Goal: Check status: Check status

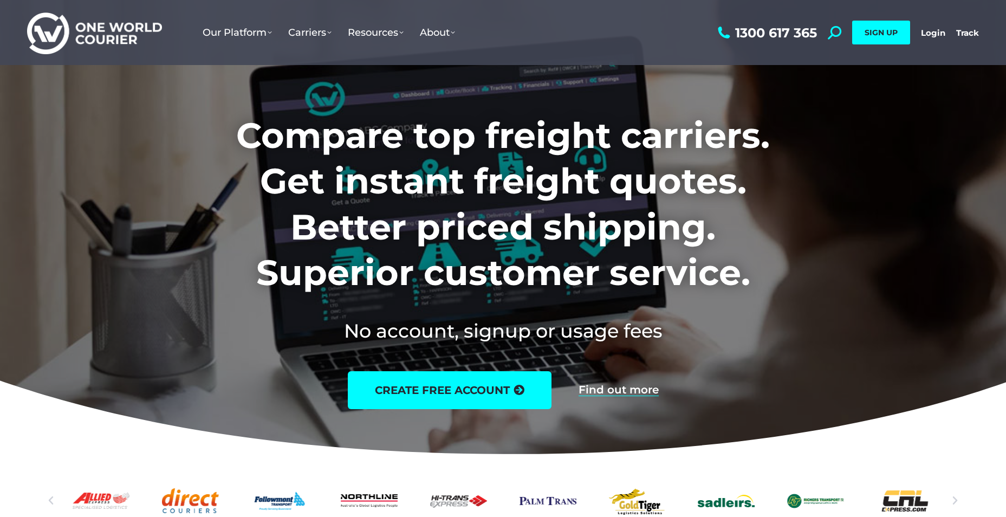
click at [926, 27] on div "1300 617 365 Search: *** SIGN UP Login Login Track Track SIGN UP" at bounding box center [847, 32] width 264 height 65
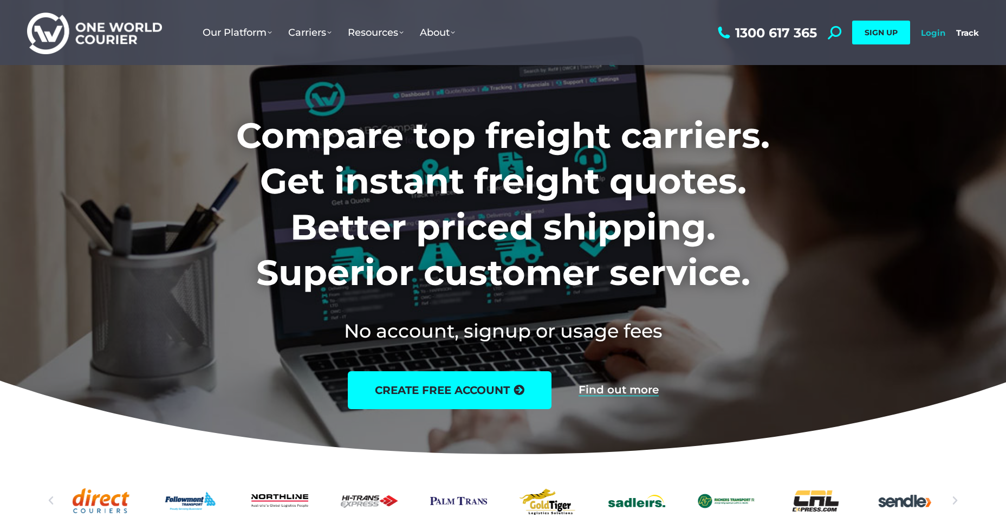
click at [927, 33] on link "Login" at bounding box center [933, 33] width 24 height 10
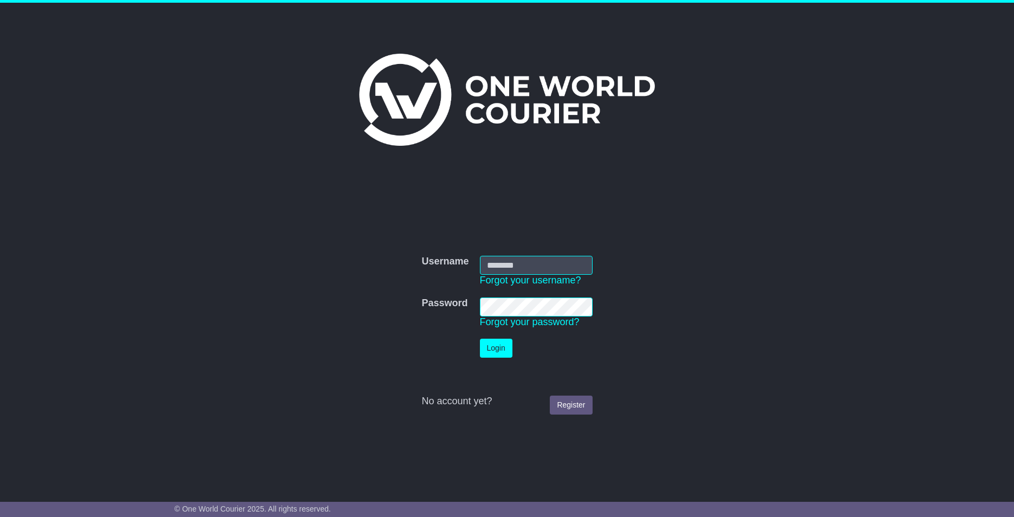
type input "**********"
click at [489, 345] on button "Login" at bounding box center [496, 348] width 33 height 19
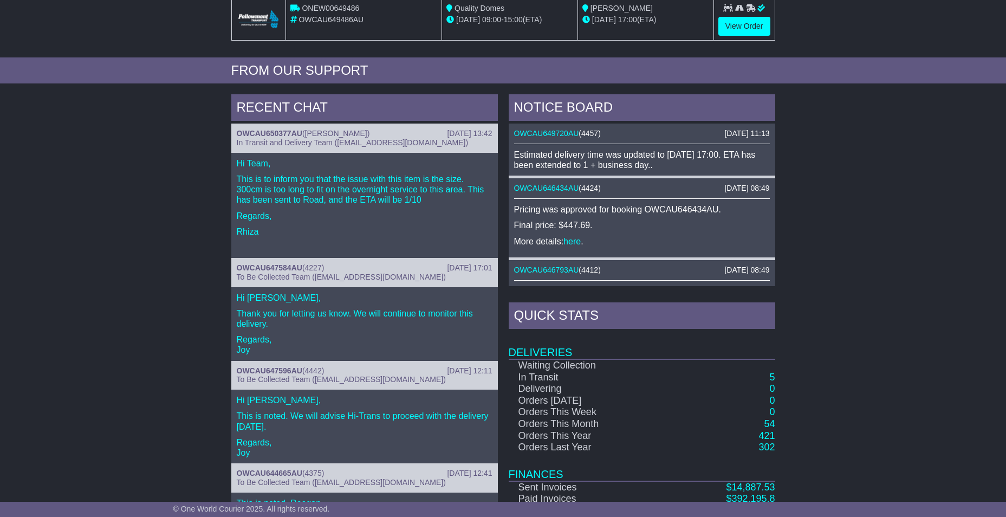
scroll to position [379, 0]
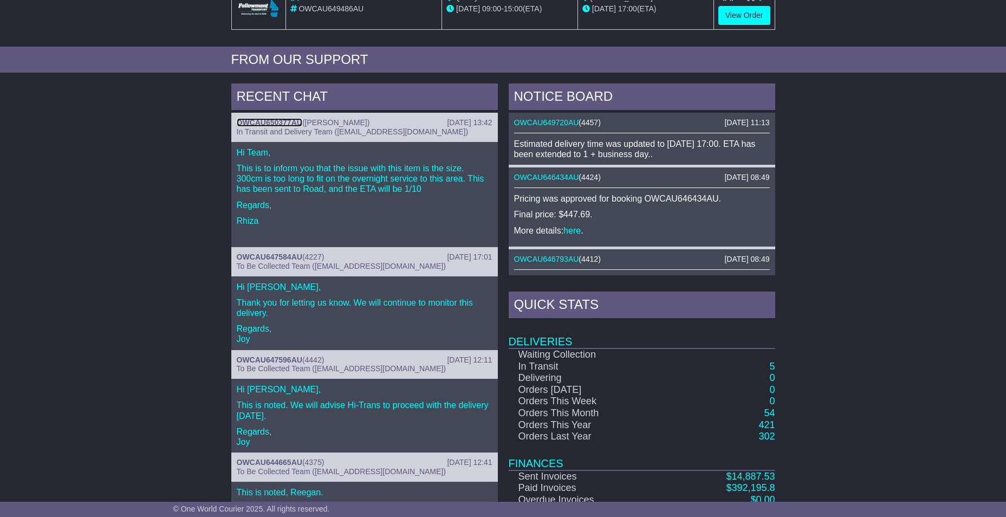
click at [264, 121] on link "OWCAU650377AU" at bounding box center [270, 122] width 66 height 9
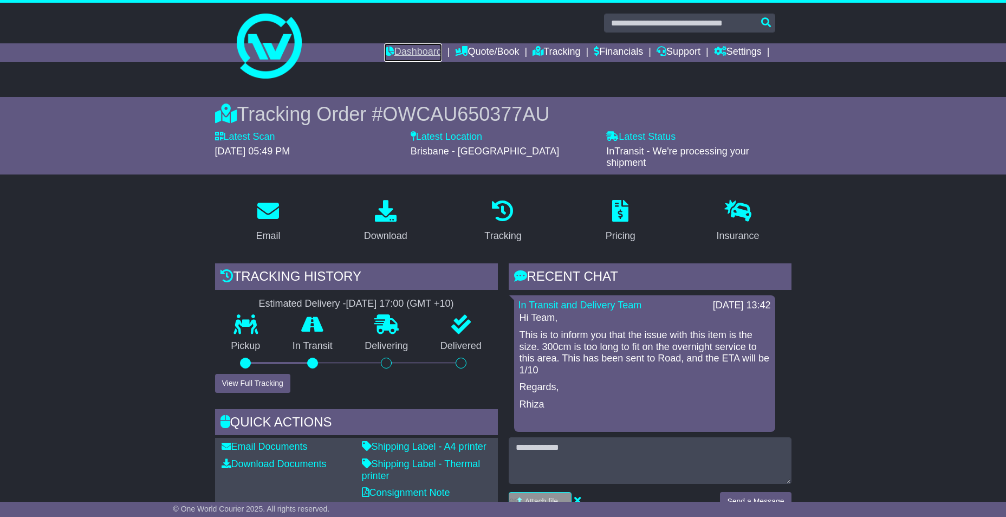
click at [406, 50] on link "Dashboard" at bounding box center [413, 52] width 58 height 18
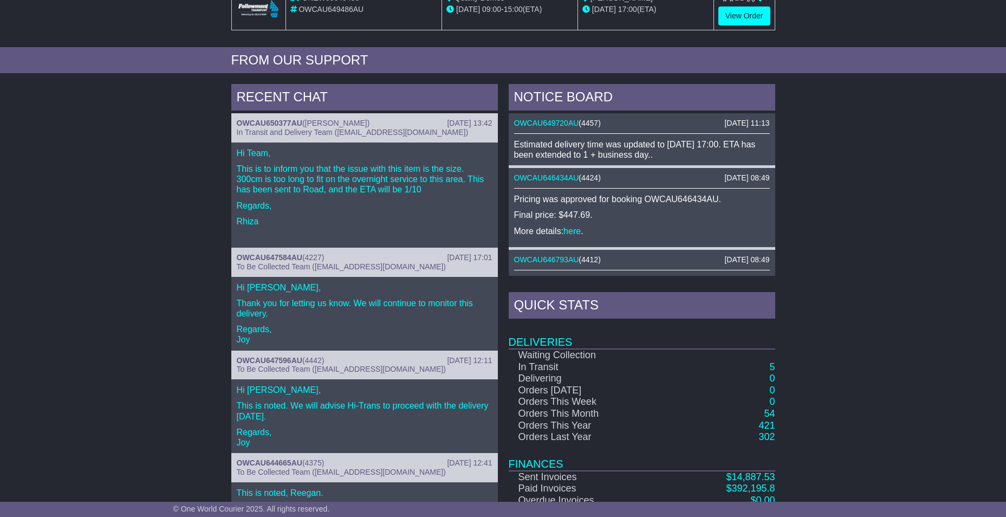
scroll to position [379, 0]
click at [570, 122] on link "OWCAU649720AU" at bounding box center [546, 122] width 65 height 9
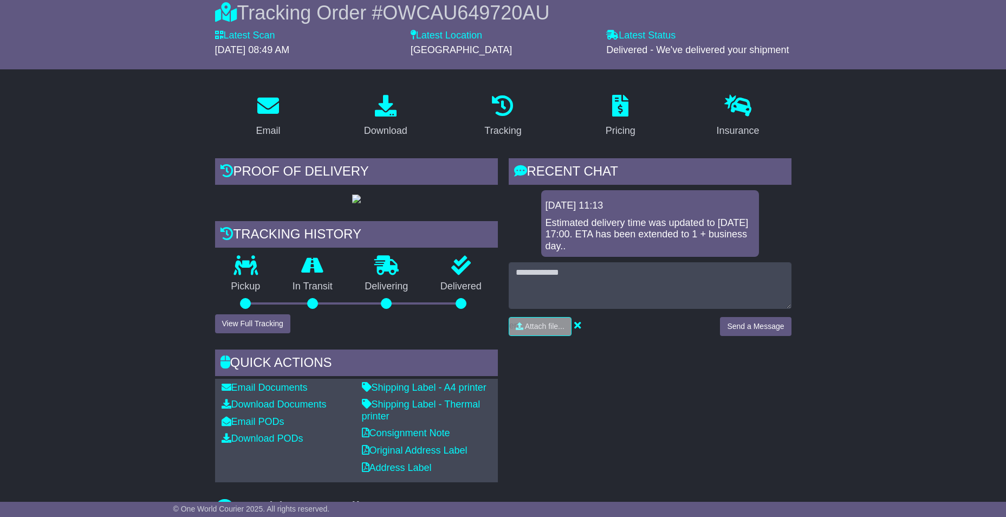
scroll to position [54, 0]
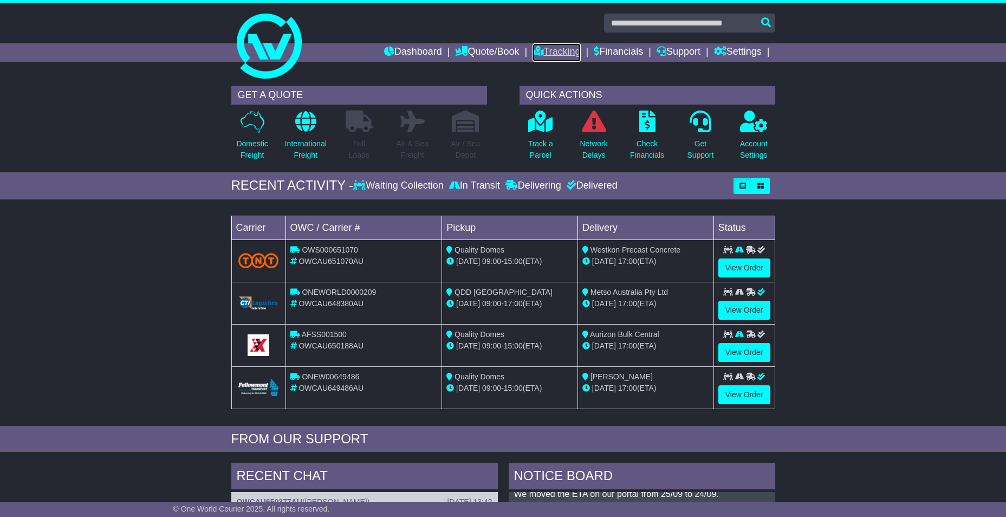
click at [553, 55] on link "Tracking" at bounding box center [556, 52] width 48 height 18
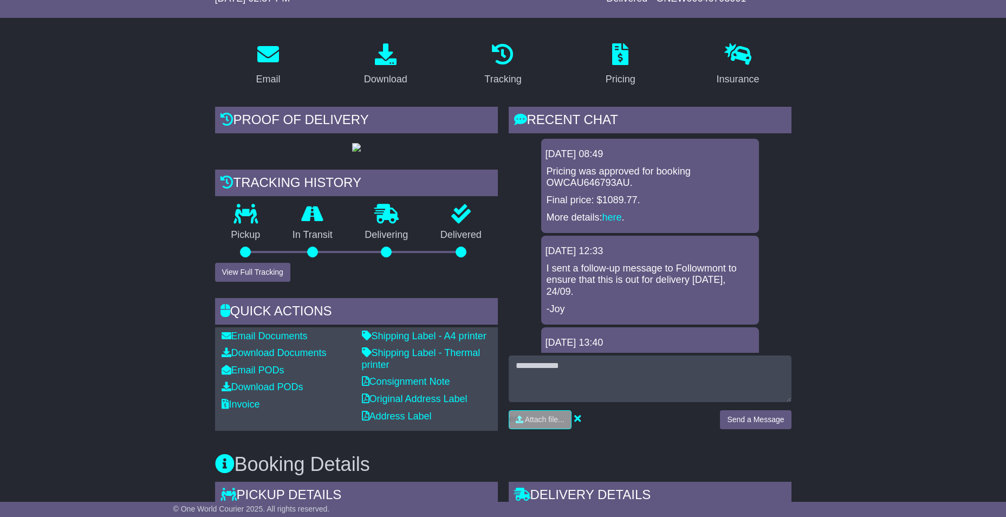
scroll to position [379, 0]
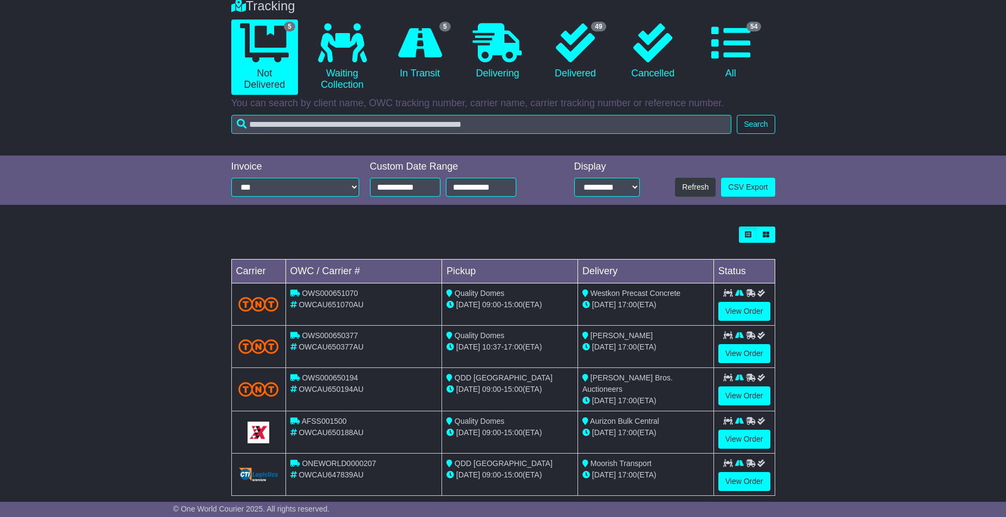
scroll to position [109, 0]
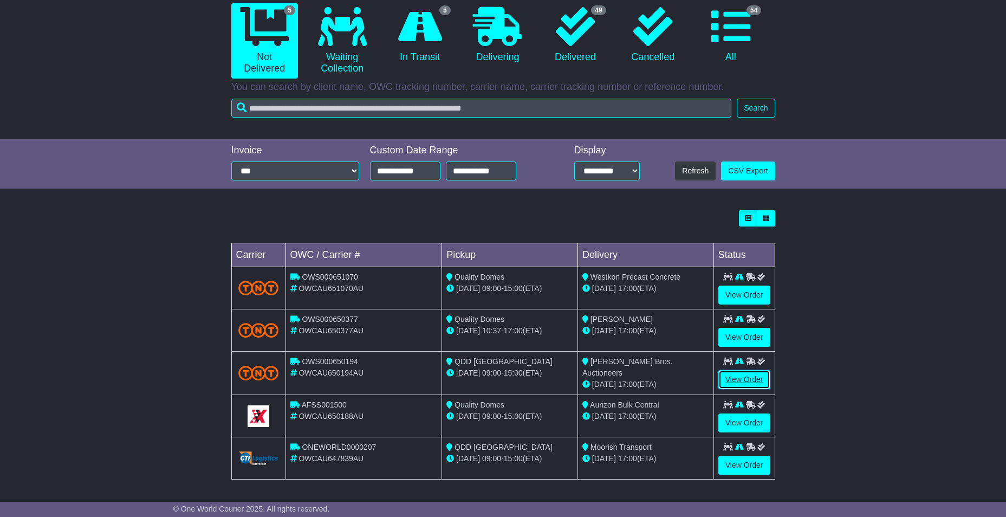
click at [751, 379] on link "View Order" at bounding box center [744, 379] width 52 height 19
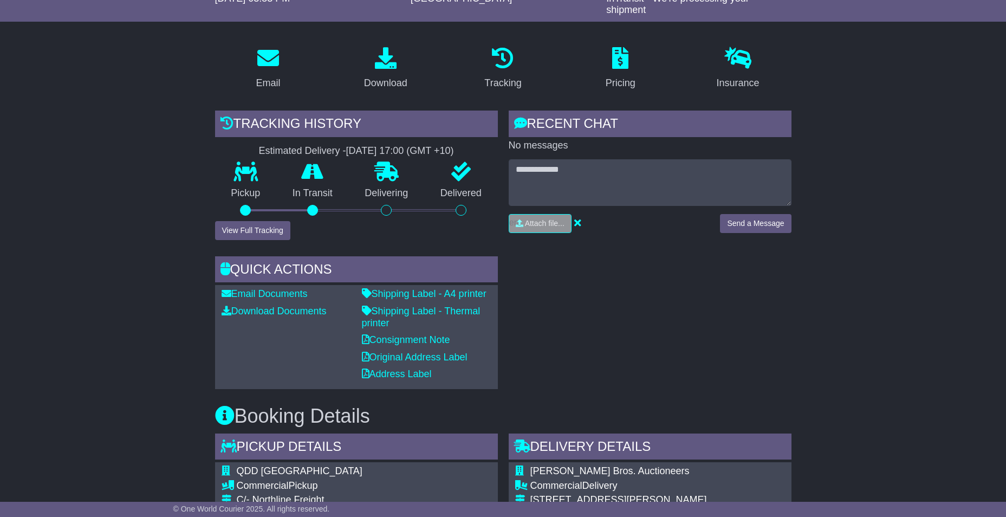
scroll to position [488, 0]
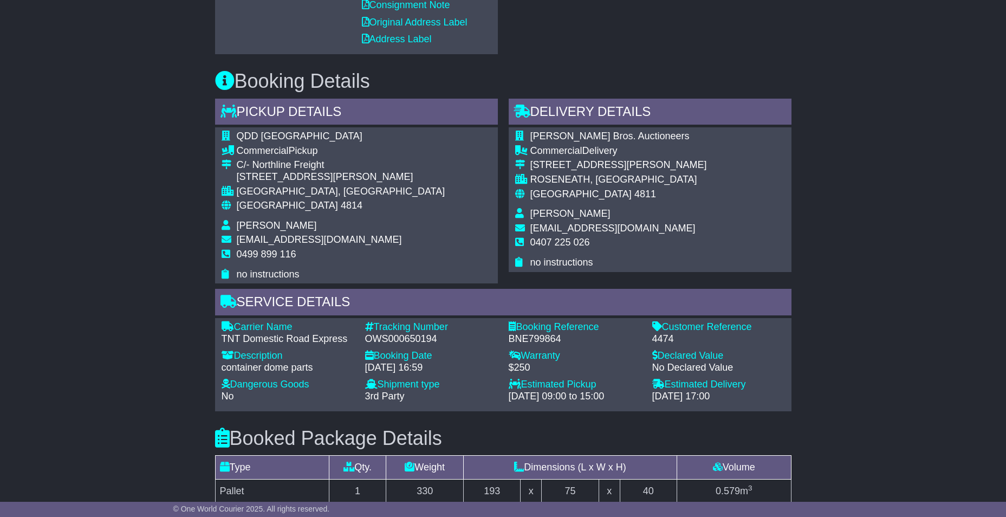
click at [405, 339] on div "OWS000650194" at bounding box center [431, 339] width 133 height 12
copy div "OWS000650194"
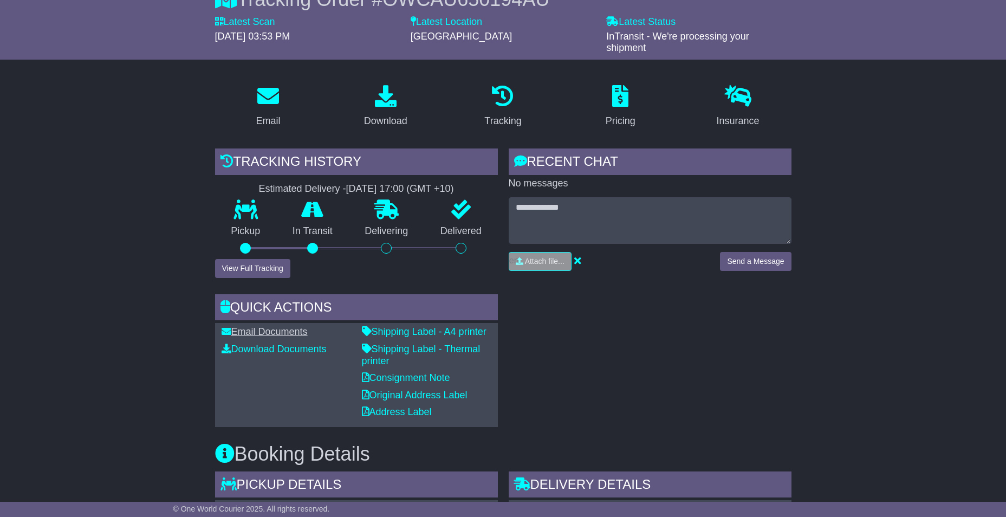
scroll to position [0, 0]
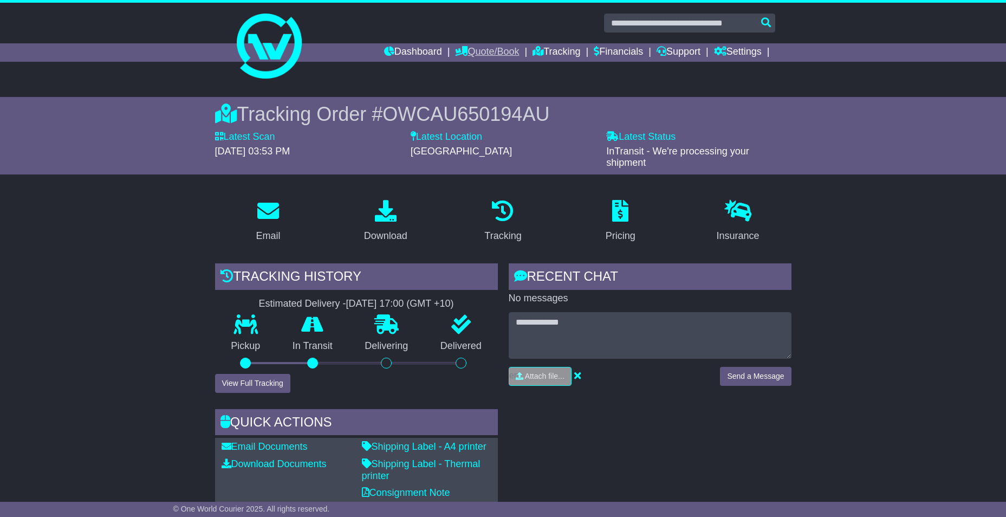
click at [460, 51] on link "Quote/Book" at bounding box center [487, 52] width 64 height 18
click at [546, 49] on link "Tracking" at bounding box center [556, 52] width 48 height 18
